Goal: Understand site structure: Grasp the organization and layout of the website

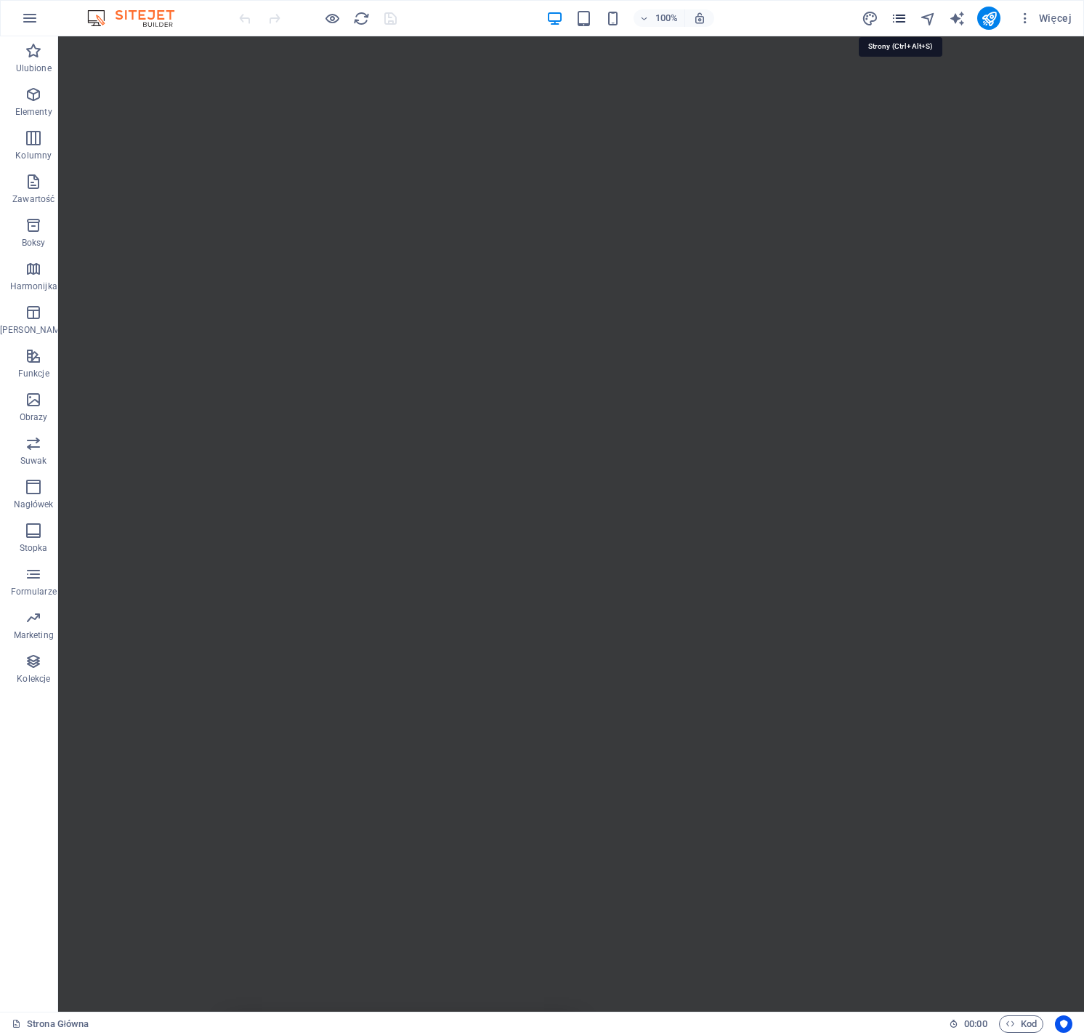
click at [899, 17] on icon "pages" at bounding box center [899, 18] width 17 height 17
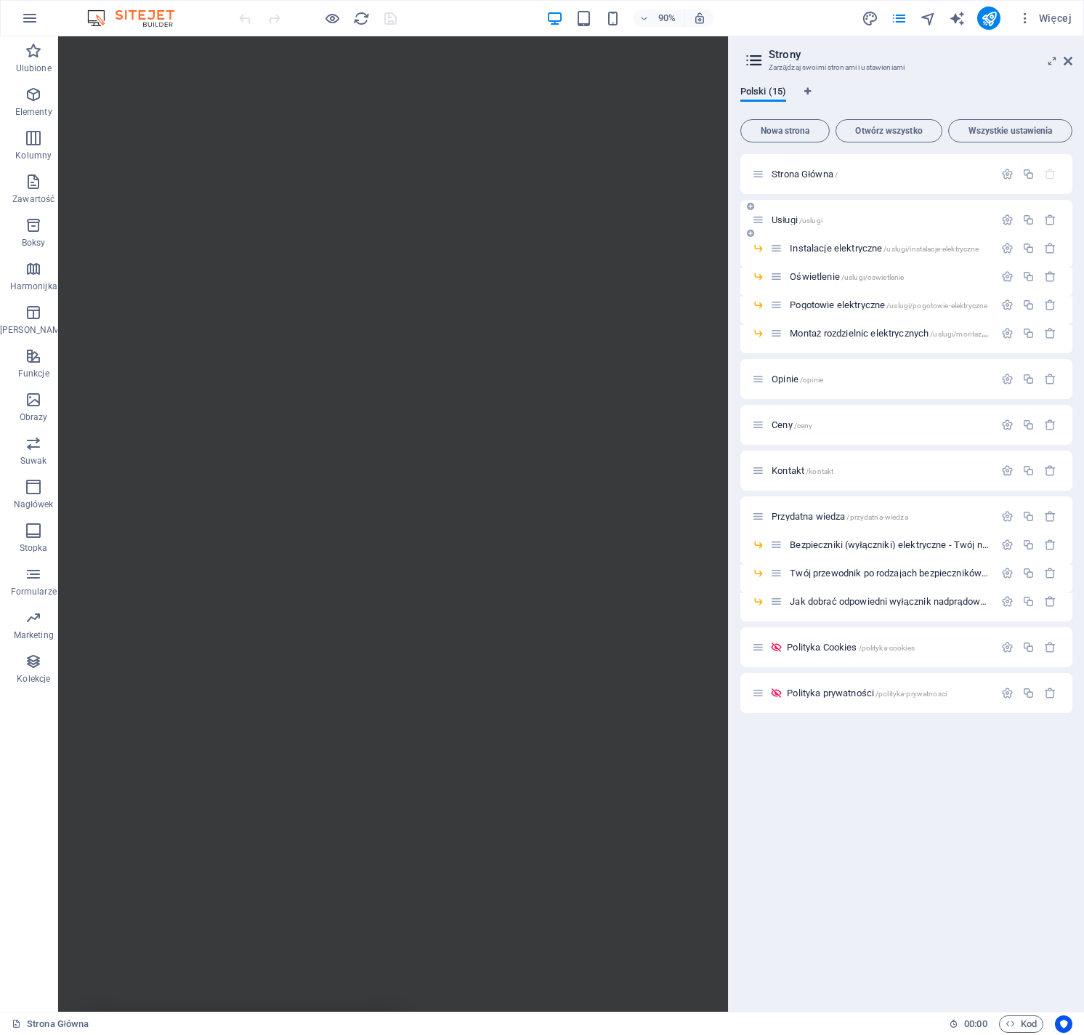
click at [809, 217] on span "/uslugi" at bounding box center [810, 221] width 23 height 8
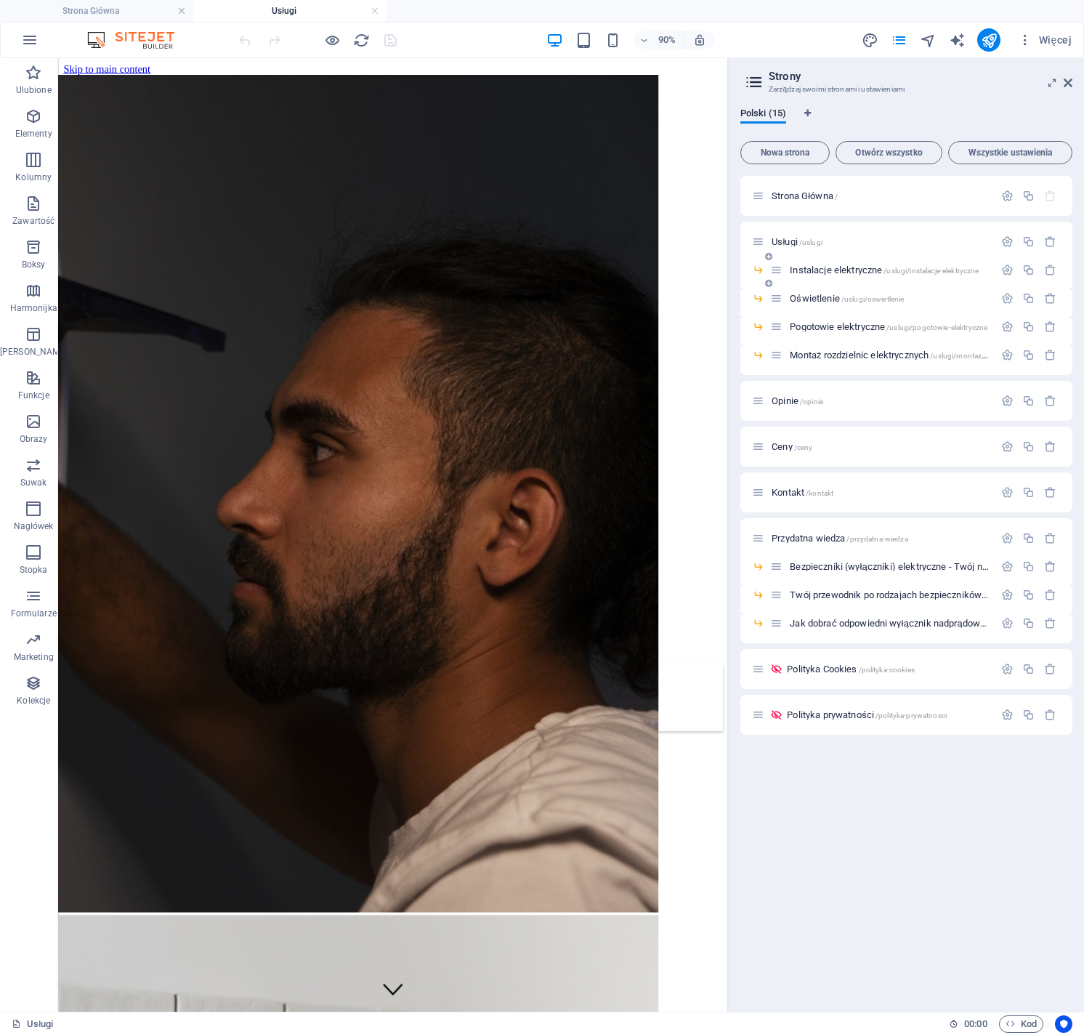
click at [842, 270] on span "Instalacje elektryczne /uslugi/instalacje-elektryczne" at bounding box center [884, 270] width 189 height 11
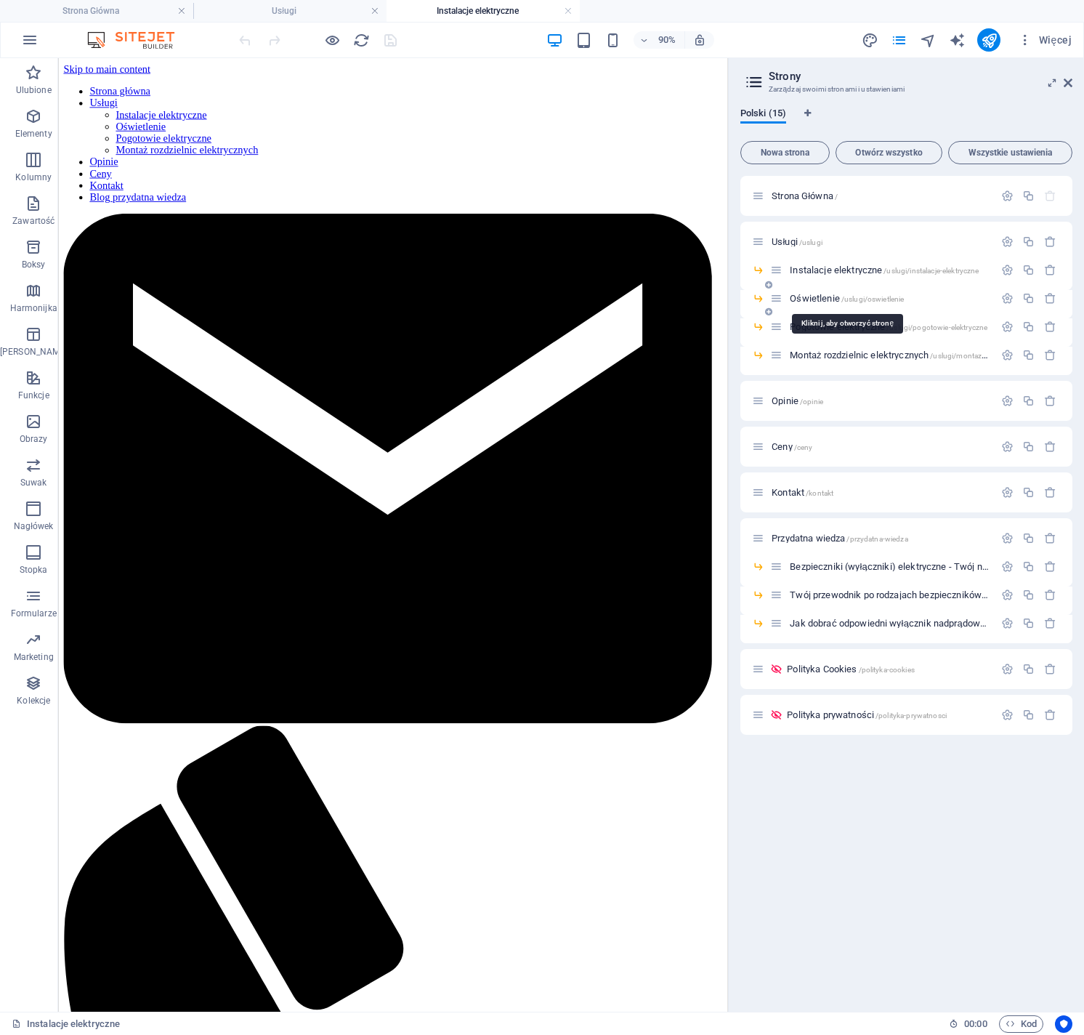
click at [829, 301] on span "Oświetlenie /uslugi/oswietlenie" at bounding box center [847, 298] width 114 height 11
click at [863, 328] on span "Pogotowie elektryczne /uslugi/pogotowie-elektryczne" at bounding box center [889, 326] width 198 height 11
click at [862, 354] on span "Montaż rozdzielnic elektrycznych /uslugi/montaz-rozdzielnic-elektrycznych" at bounding box center [928, 355] width 277 height 11
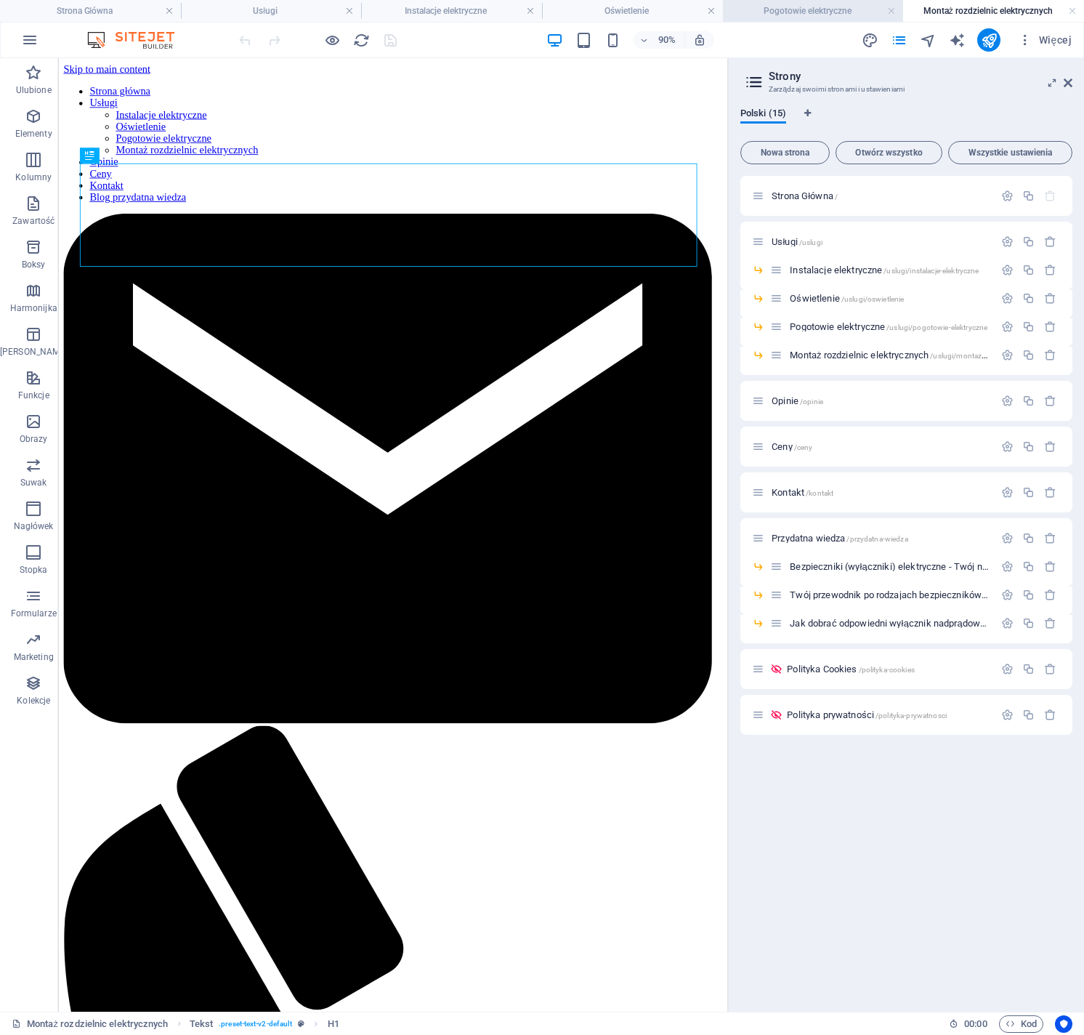
click at [824, 15] on h4 "Pogotowie elektryczne" at bounding box center [813, 11] width 181 height 16
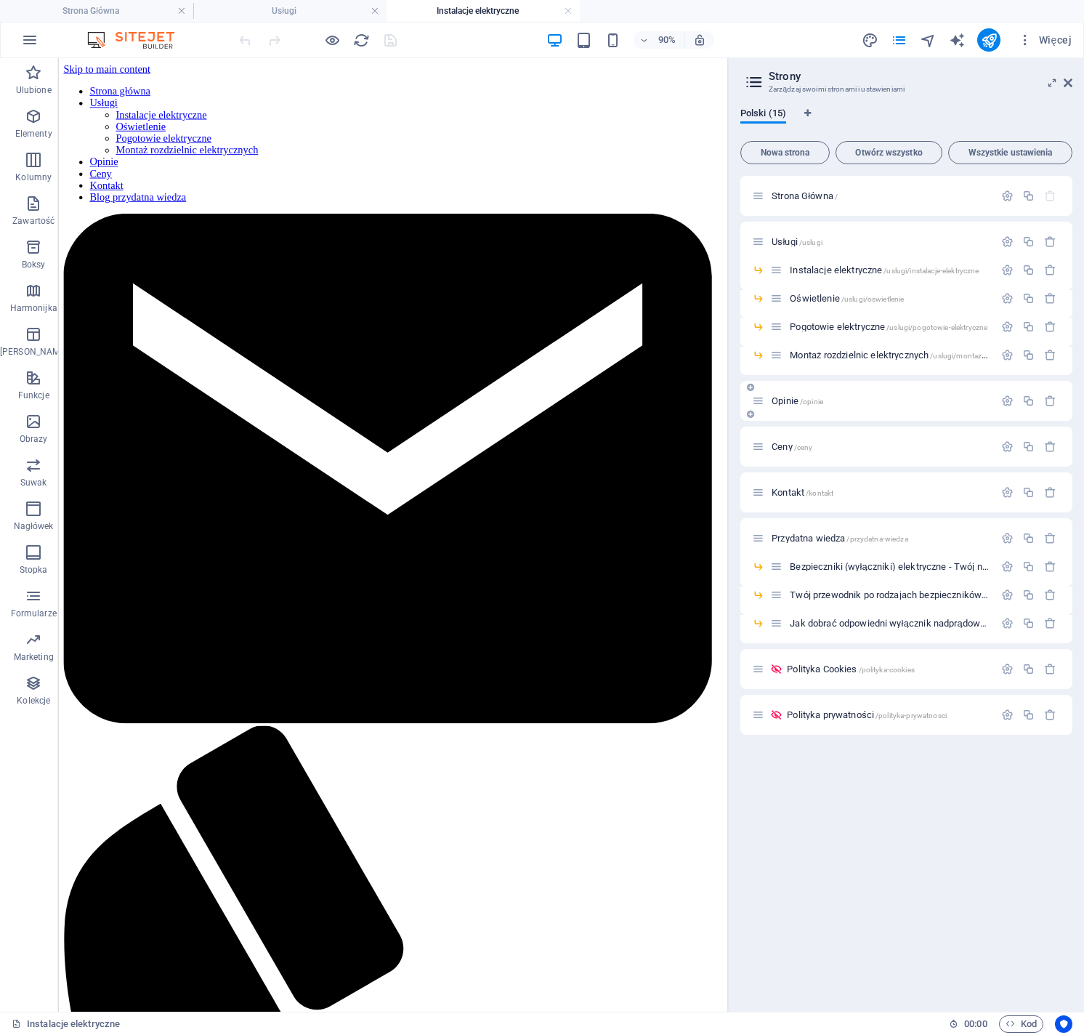
click at [805, 403] on span "/opinie" at bounding box center [811, 402] width 23 height 8
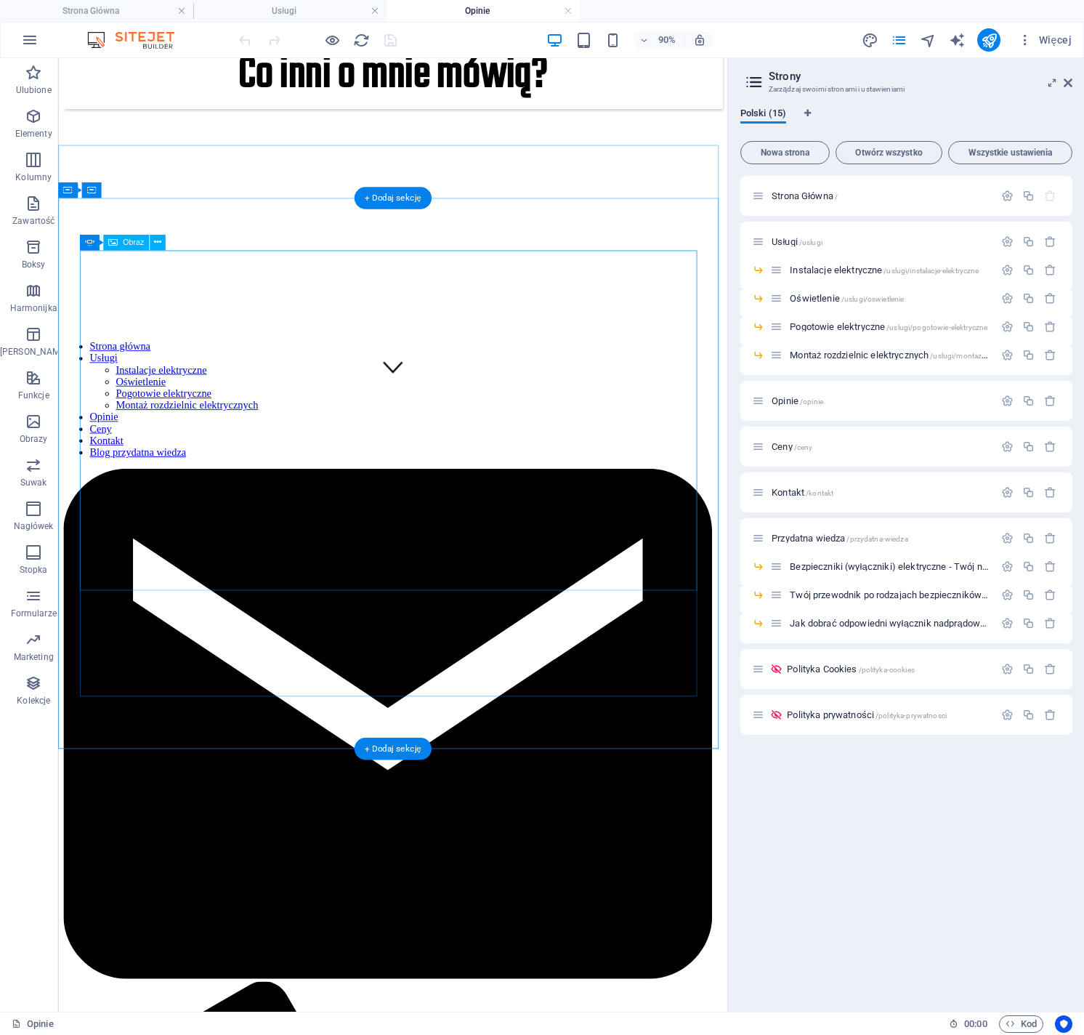
scroll to position [267, 0]
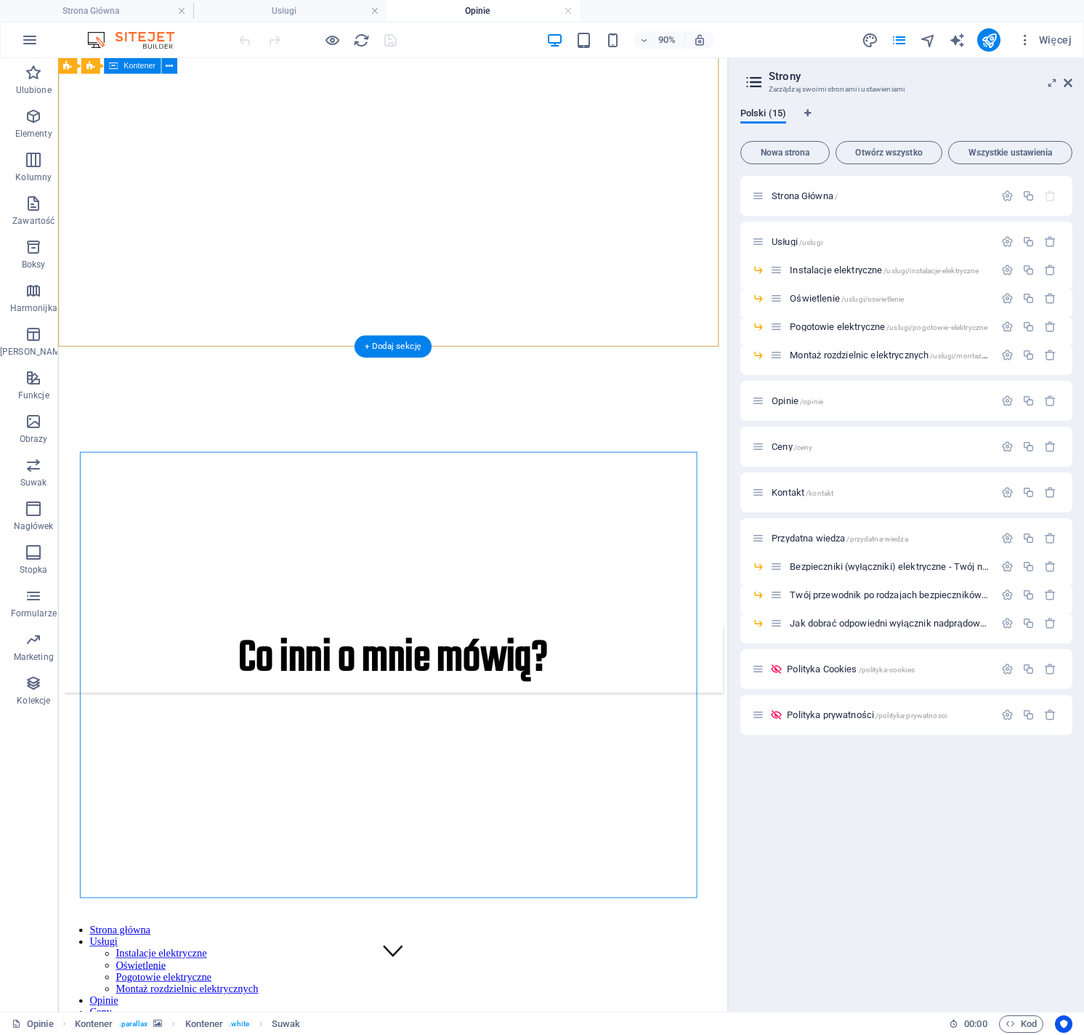
scroll to position [0, 0]
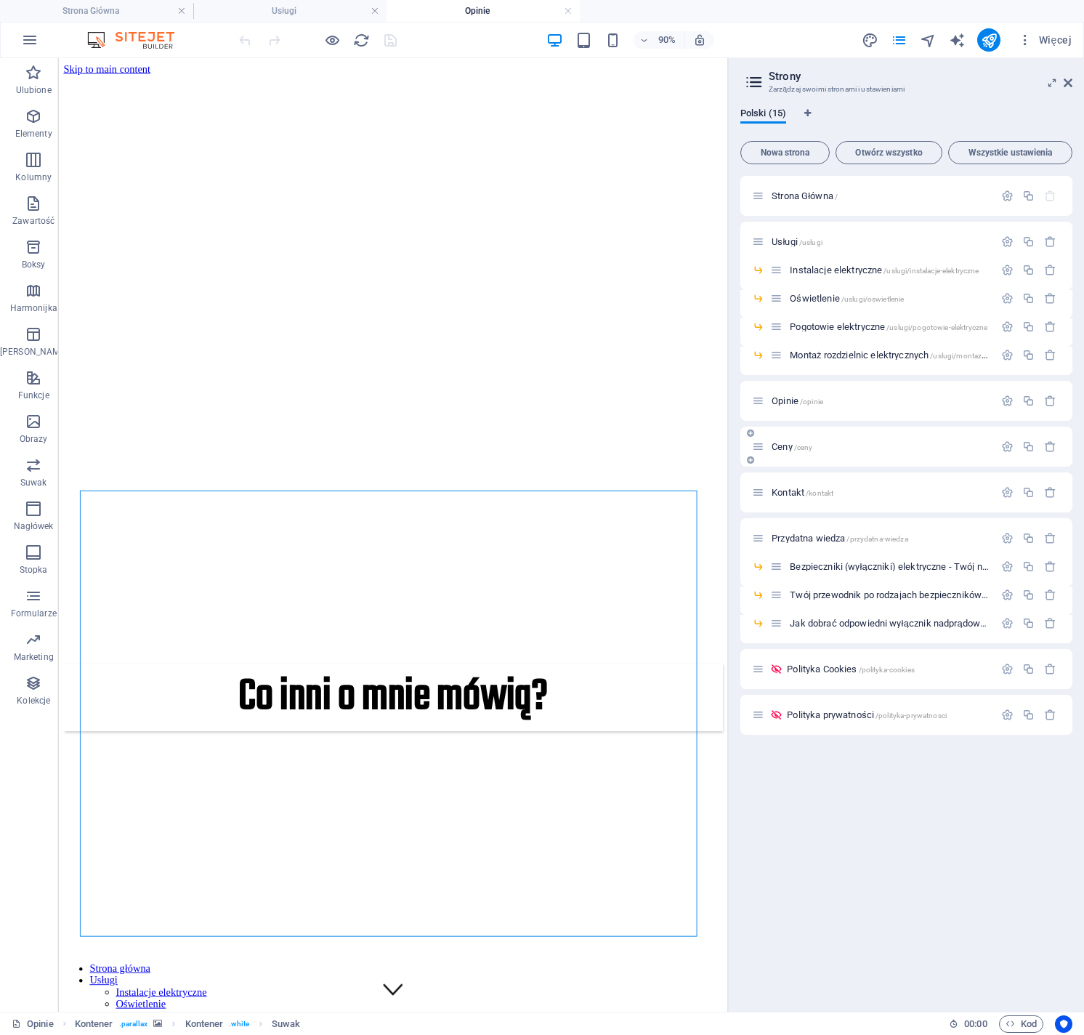
click at [797, 448] on span "/ceny" at bounding box center [803, 447] width 19 height 8
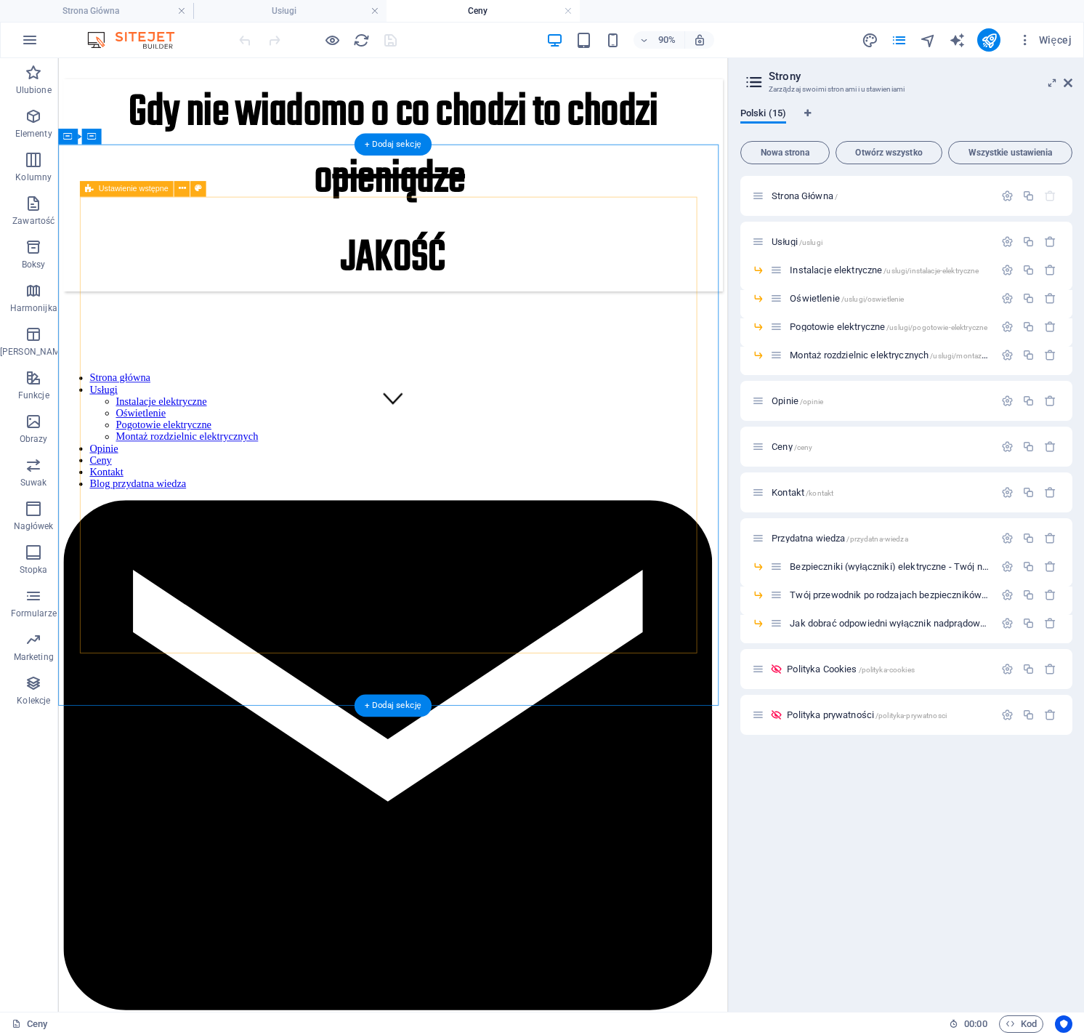
scroll to position [283, 0]
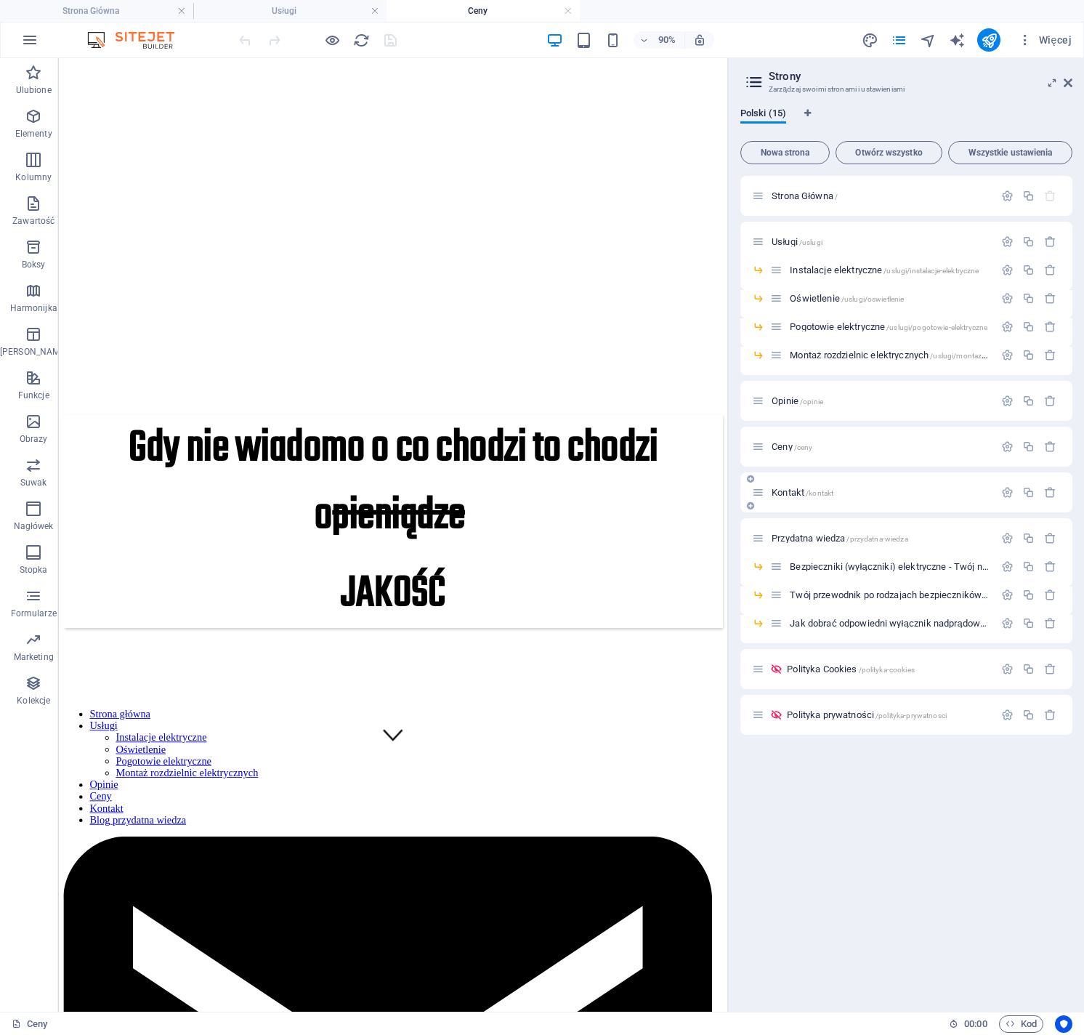
click at [823, 493] on span "/kontakt" at bounding box center [820, 493] width 28 height 8
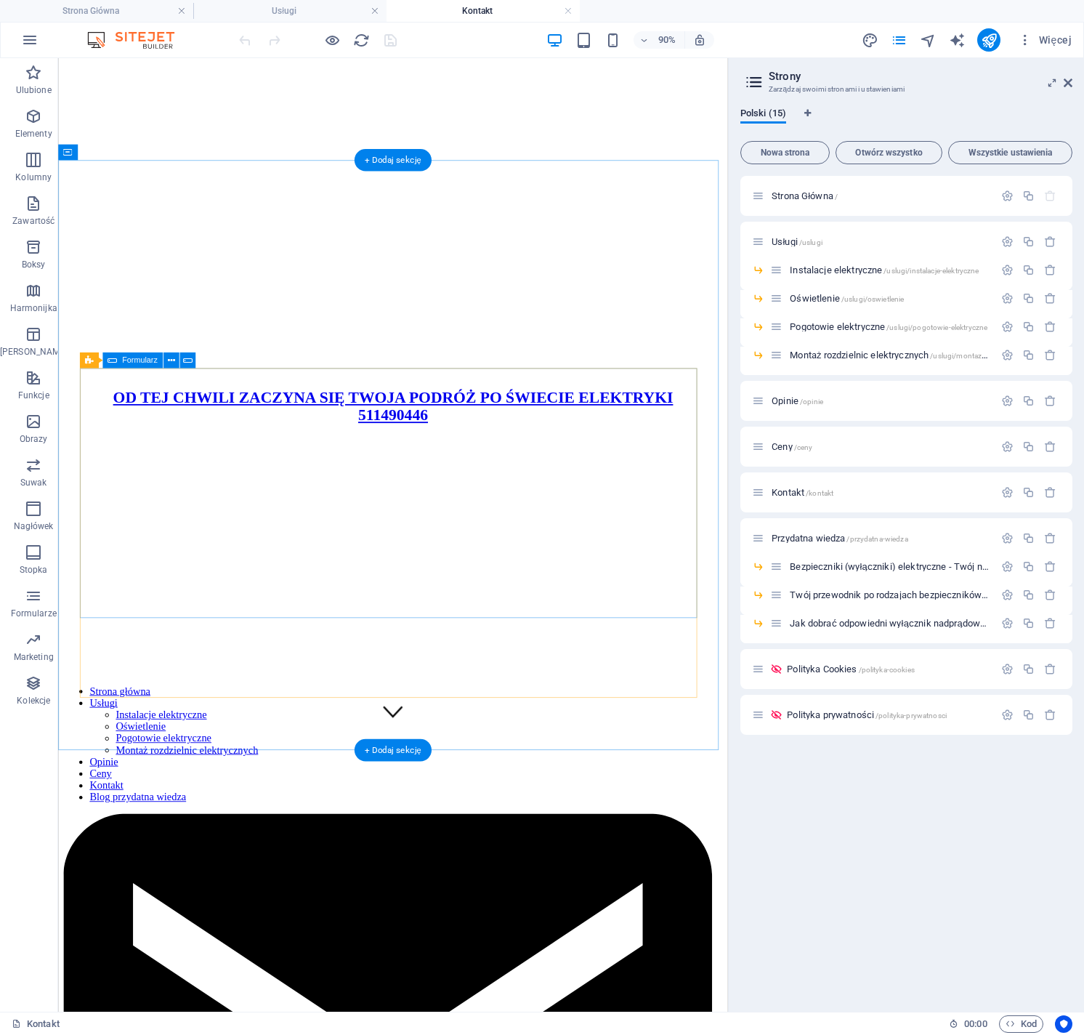
scroll to position [0, 0]
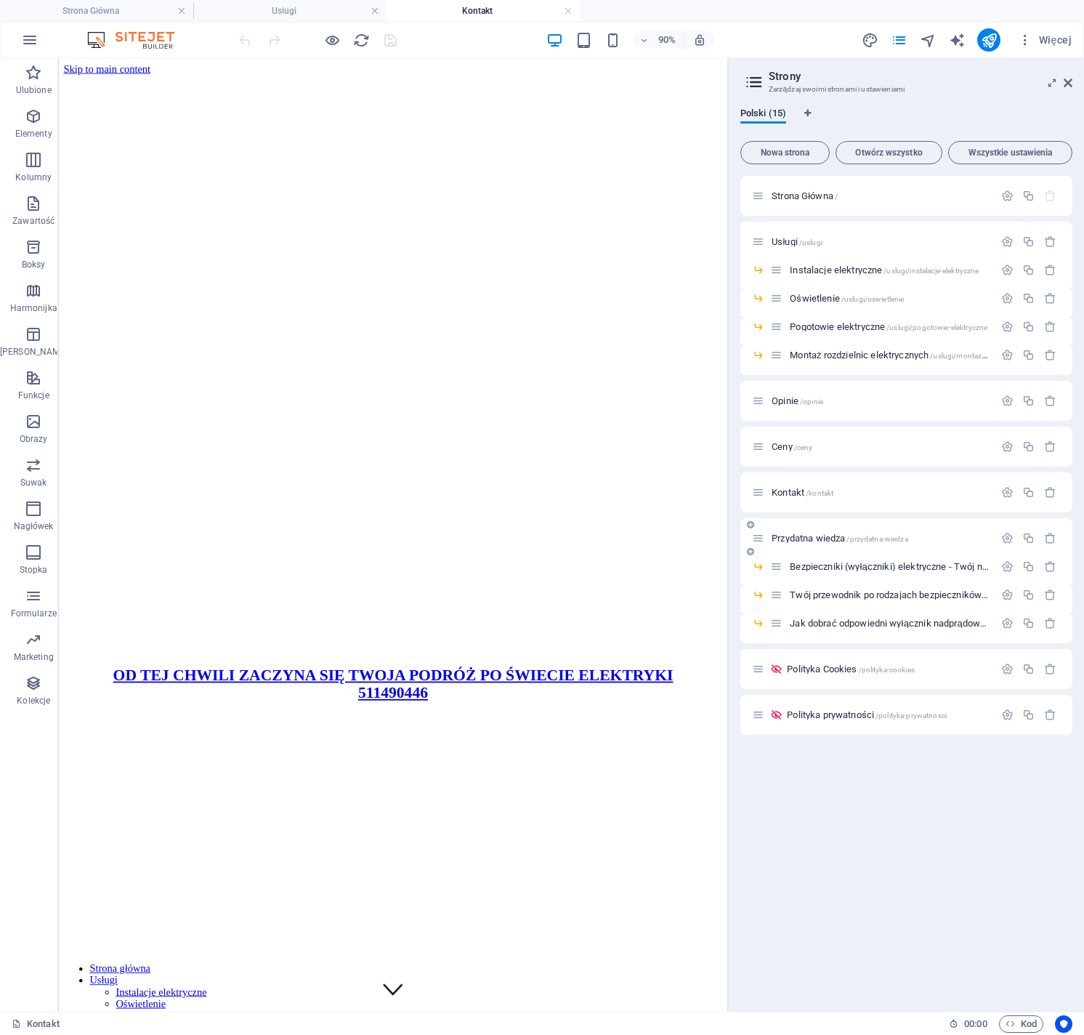
click at [826, 539] on span "Przydatna wiedza /przydatna-wiedza" at bounding box center [840, 538] width 137 height 11
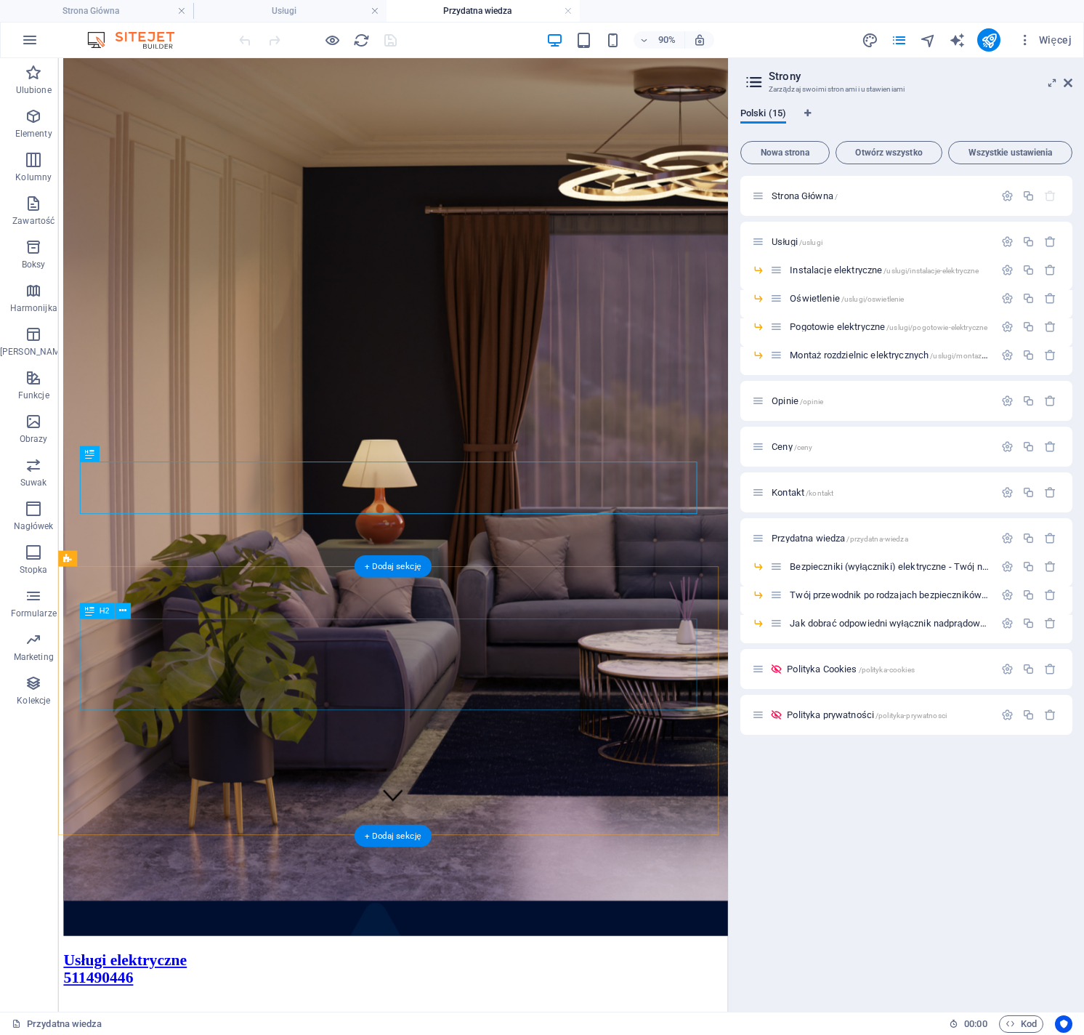
scroll to position [297, 0]
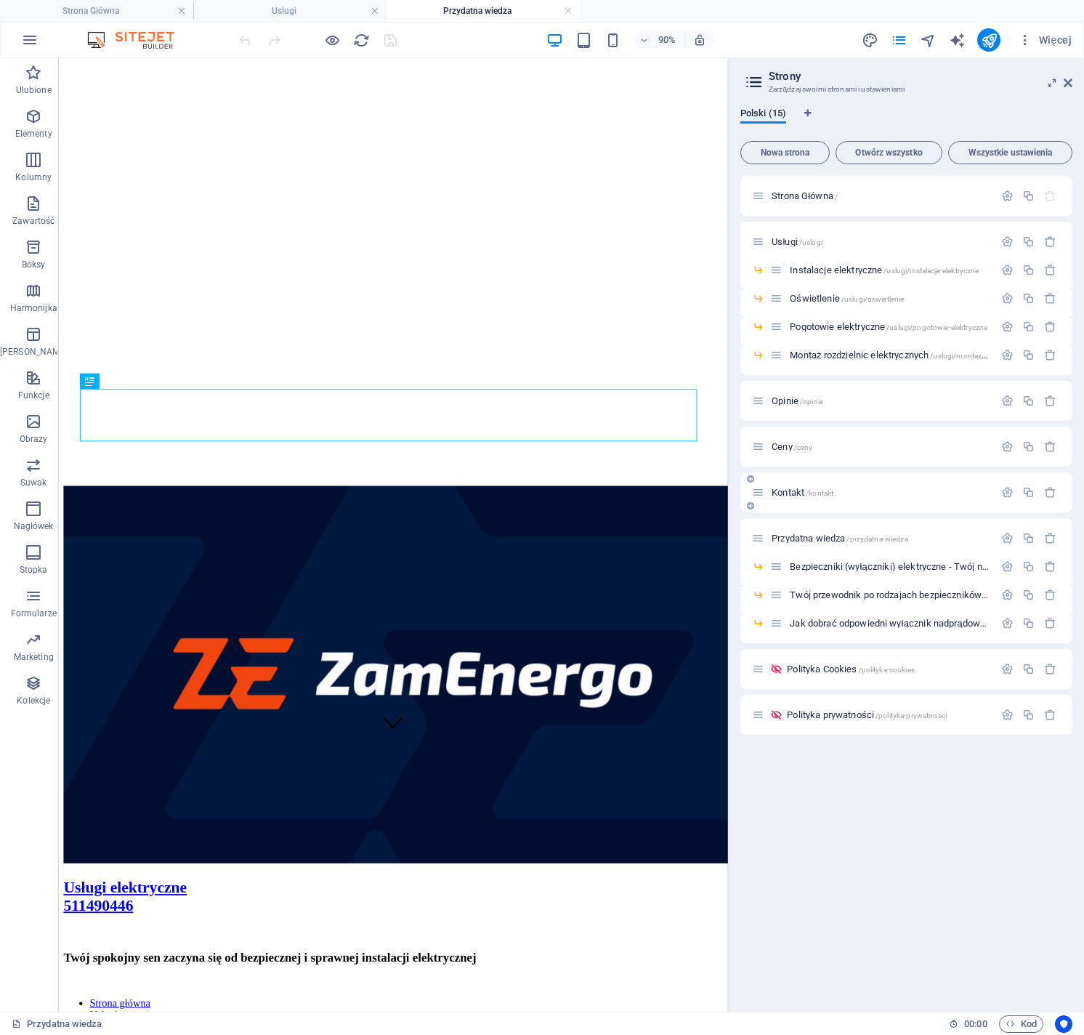
click at [792, 490] on span "Kontakt /kontakt" at bounding box center [803, 492] width 62 height 11
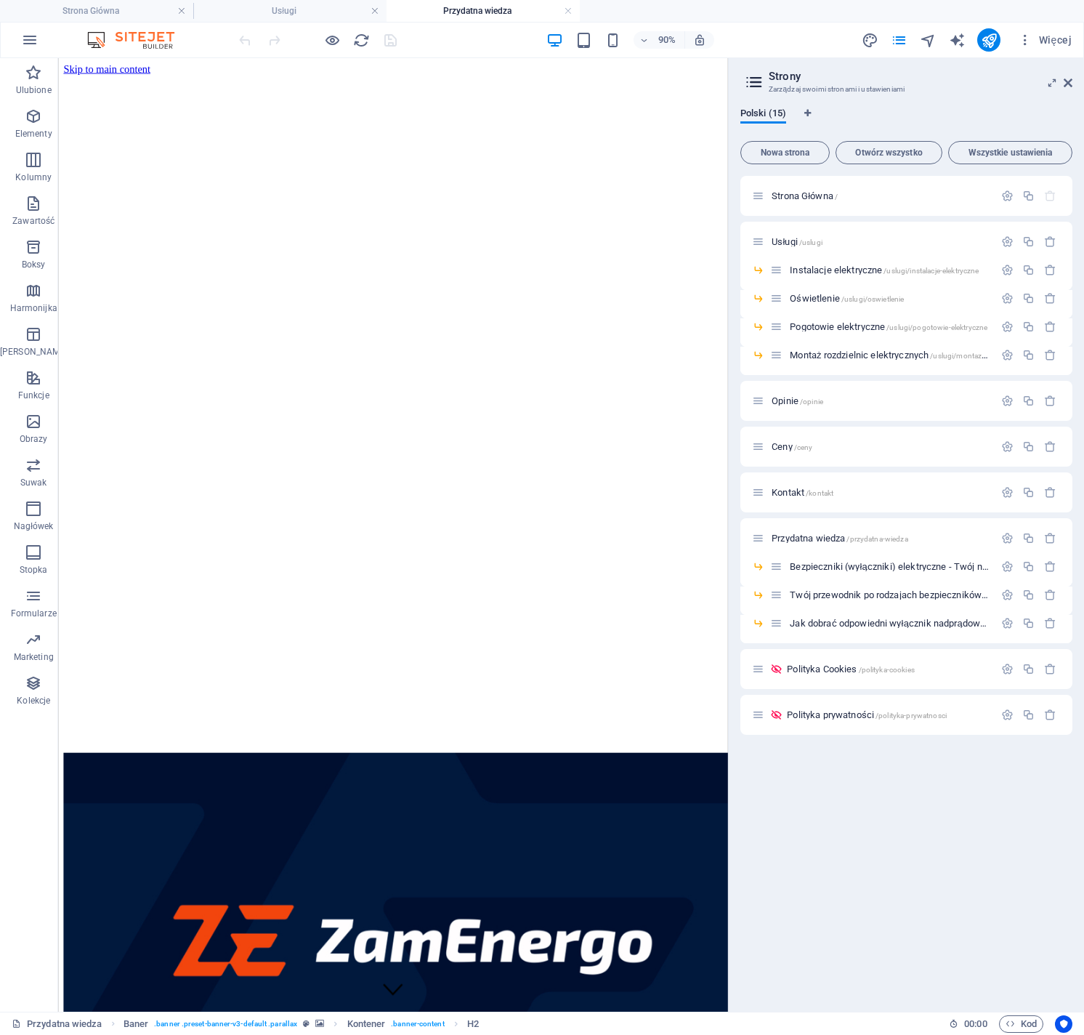
scroll to position [231, 0]
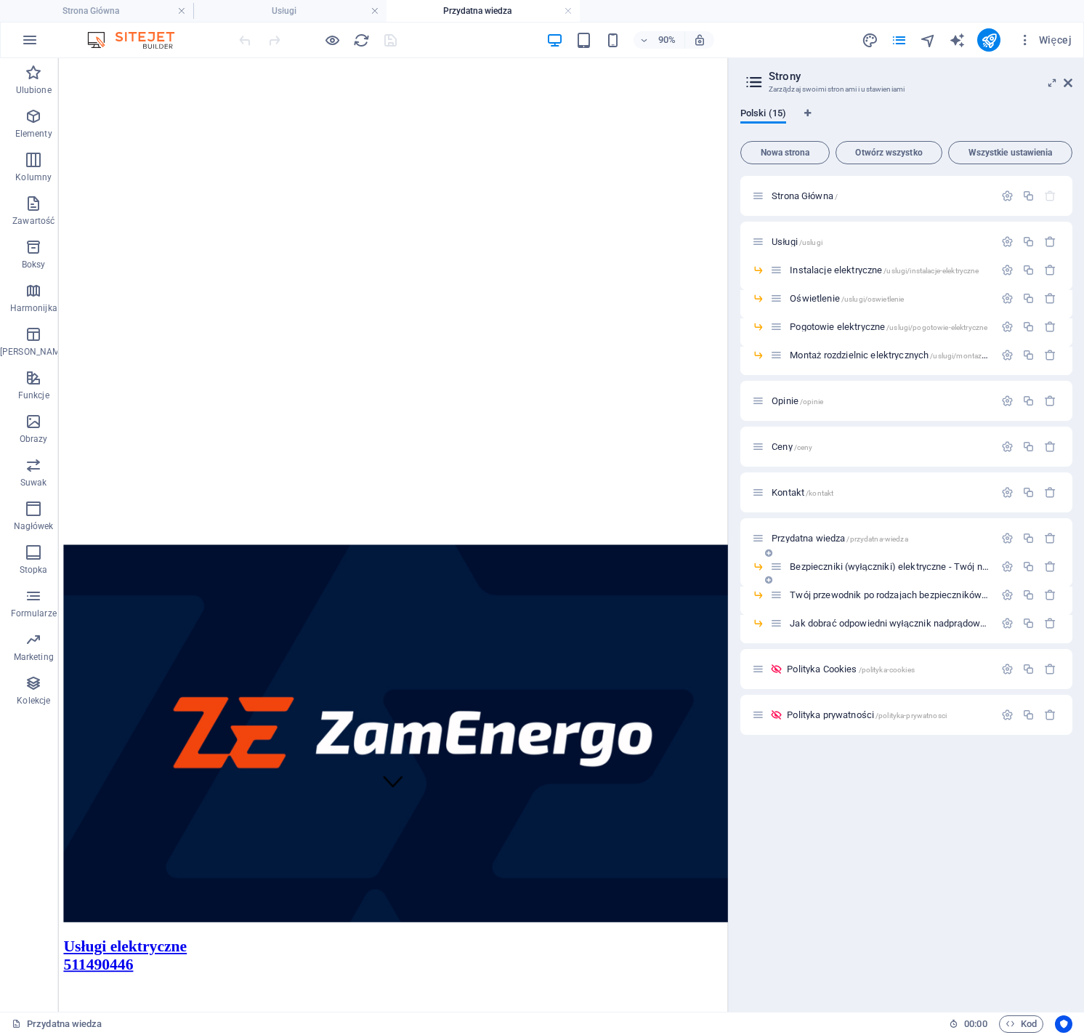
click at [836, 565] on span "Bezpieczniki (wyłączniki) elektryczne - Twój niewidzialny strażnik /bezpiecznik…" at bounding box center [1031, 566] width 483 height 11
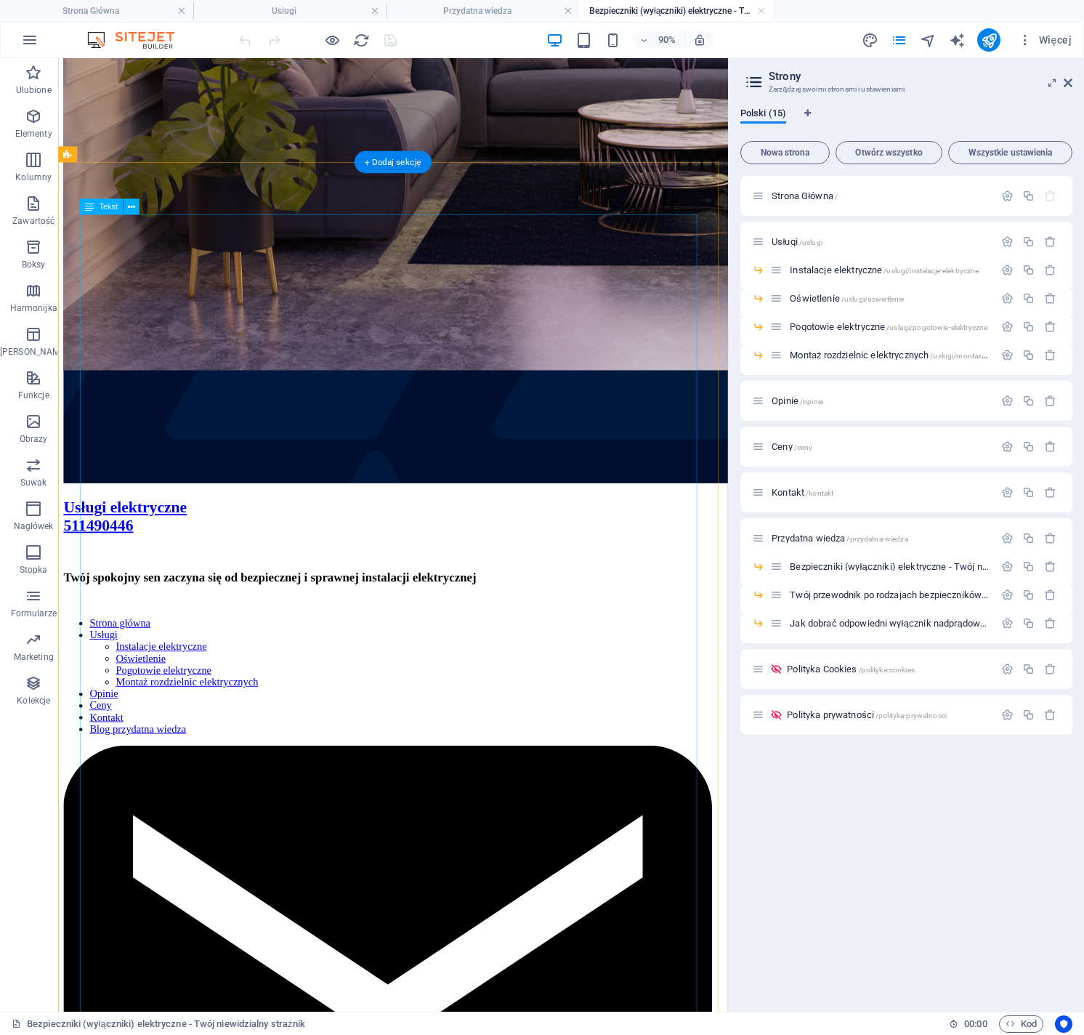
scroll to position [700, 0]
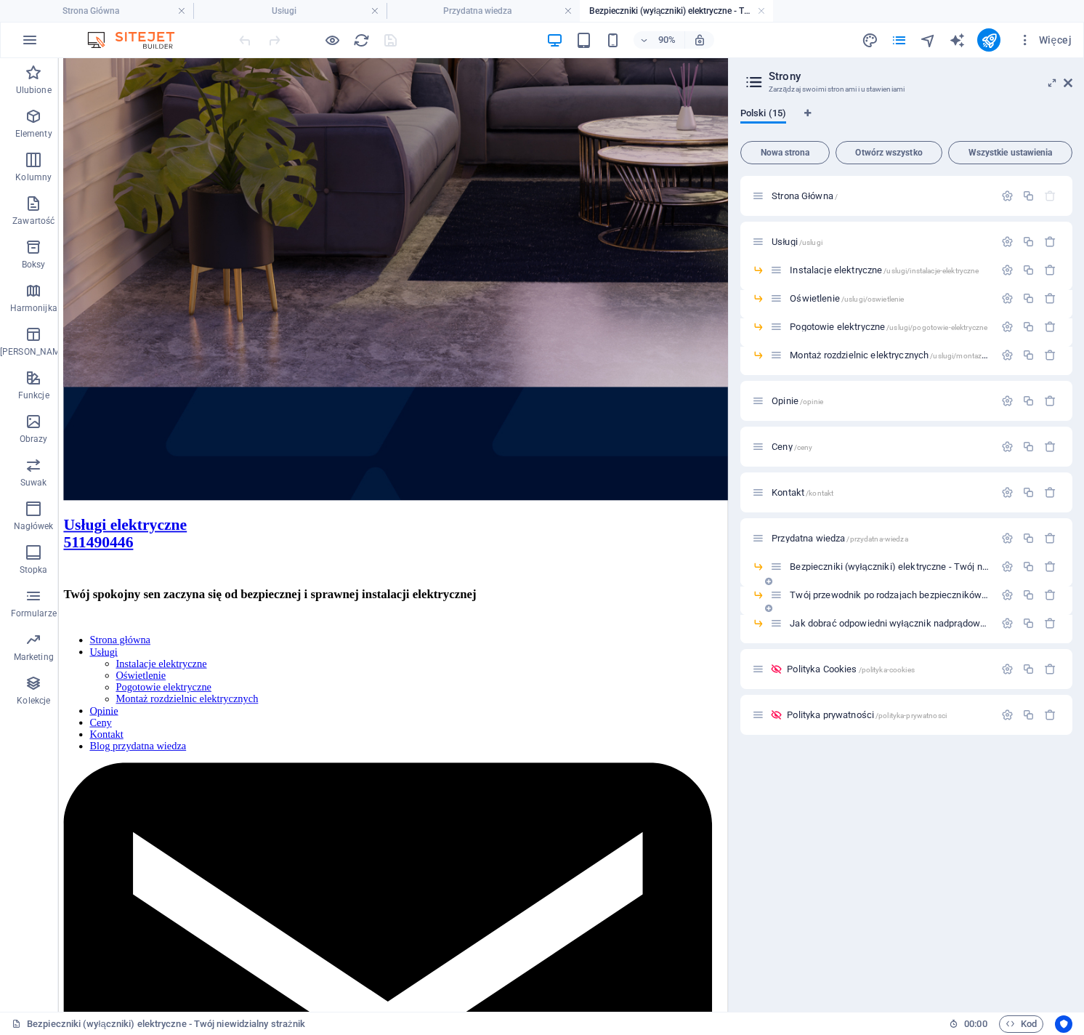
click at [849, 591] on span "Twój przewodnik po rodzajach bezpieczników elektrycznych /twoj-przewodnik-po-ro…" at bounding box center [1018, 594] width 456 height 11
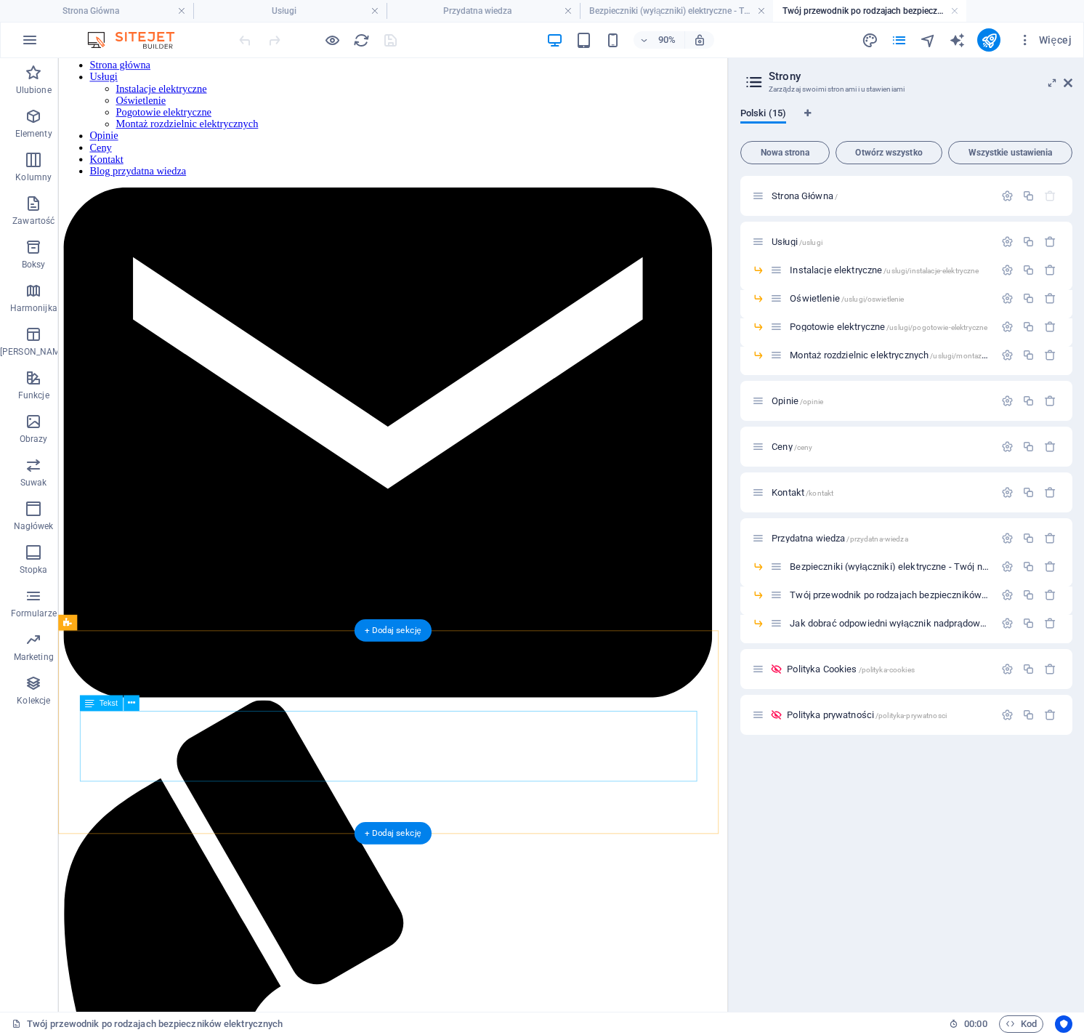
scroll to position [1368, 0]
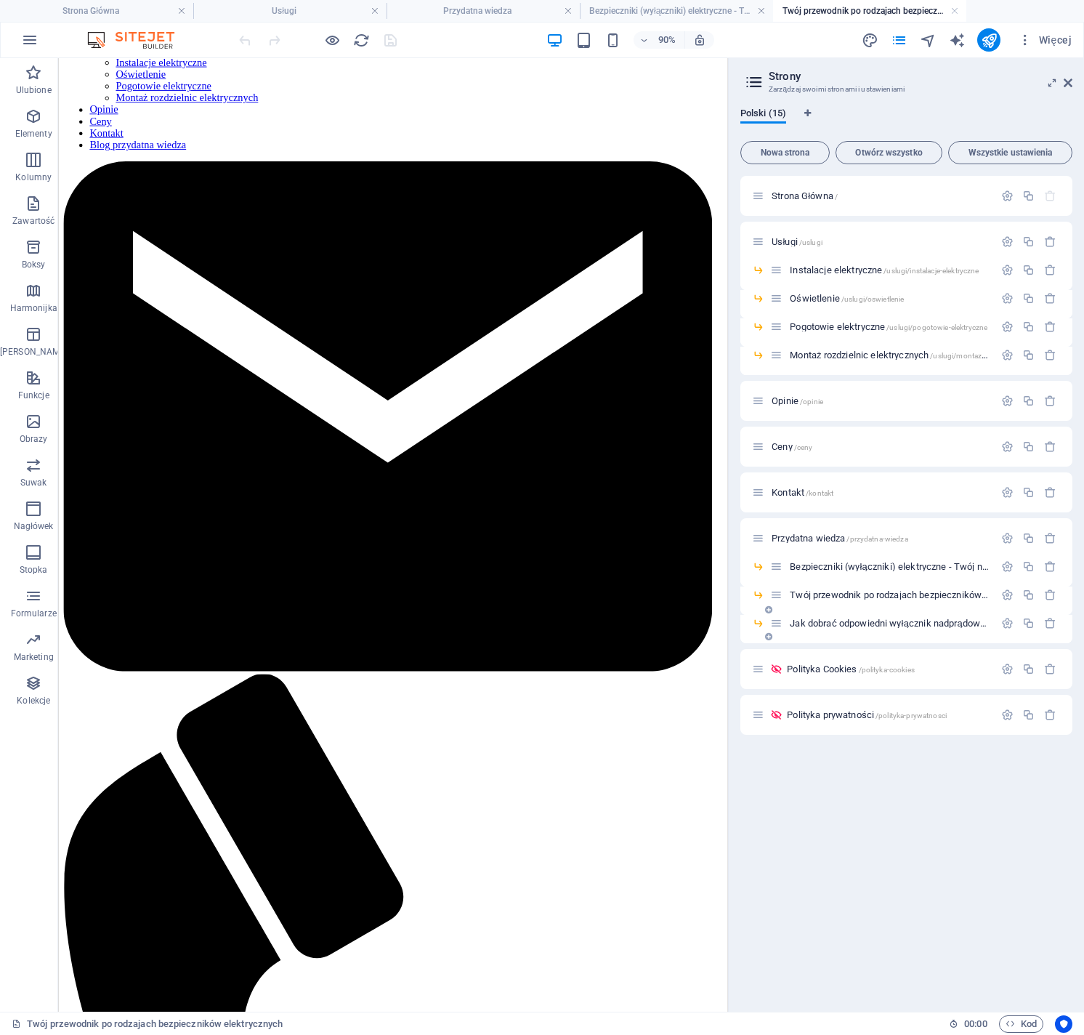
click at [853, 626] on span "Jak dobrać odpowiedni wyłącznik nadprądowy do urządzeń? /jak-dobrac-odpowiedni-…" at bounding box center [1018, 623] width 456 height 11
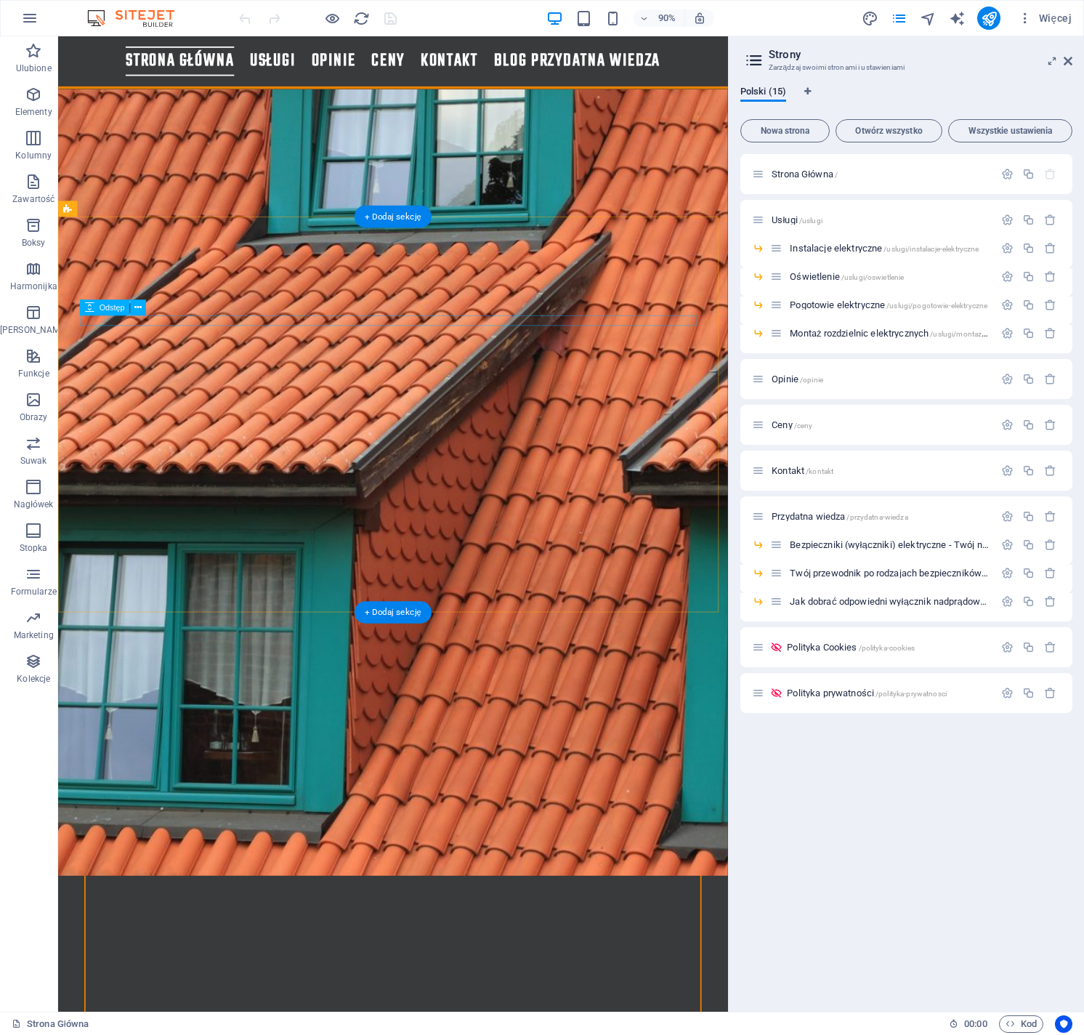
scroll to position [4027, 0]
